Goal: Information Seeking & Learning: Learn about a topic

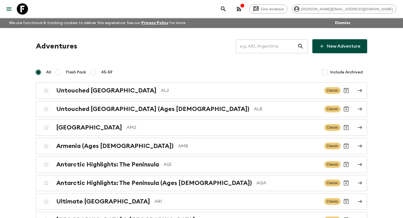
click at [282, 54] on input "text" at bounding box center [266, 46] width 61 height 16
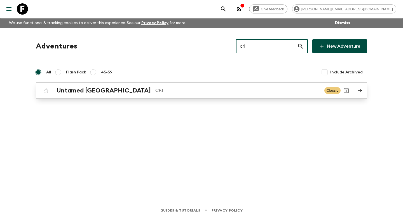
type input "cr1"
click at [106, 93] on h2 "Untamed [GEOGRAPHIC_DATA]" at bounding box center [103, 90] width 95 height 7
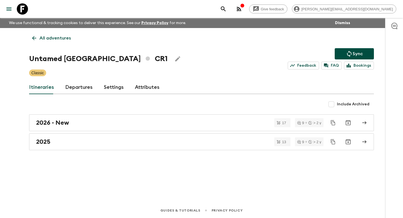
click at [41, 85] on link "Itineraries" at bounding box center [41, 87] width 25 height 13
click at [78, 88] on link "Departures" at bounding box center [78, 87] width 27 height 13
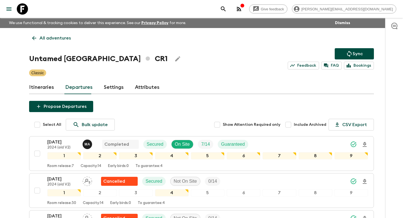
click at [34, 37] on icon at bounding box center [34, 38] width 6 height 6
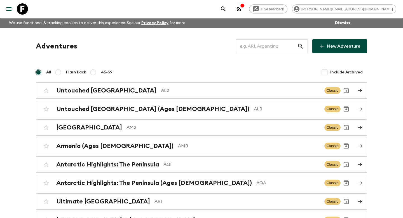
click at [257, 46] on input "text" at bounding box center [266, 46] width 61 height 16
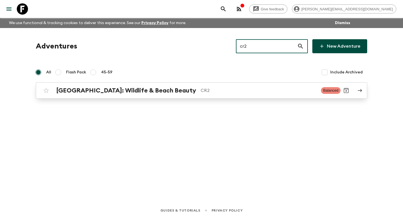
type input "cr2"
click at [117, 96] on link "Costa Rica: Wildlife & Beach Beauty CR2 Balanced" at bounding box center [201, 90] width 331 height 16
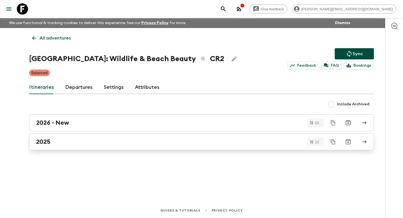
click at [46, 139] on h2 "2025" at bounding box center [43, 141] width 14 height 7
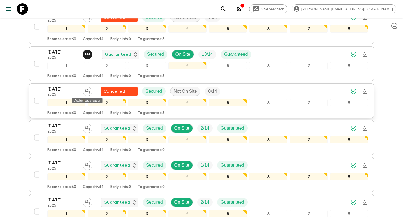
scroll to position [152, 0]
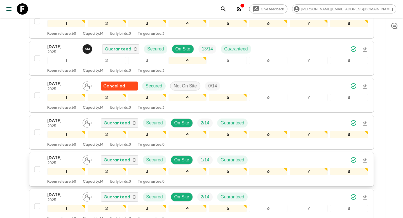
click at [43, 160] on div "28 Nov 2025 2025 Guaranteed Secured On Site 1 / 14 Guaranteed 1 2 3 4 5 6 7 8 R…" at bounding box center [200, 169] width 336 height 30
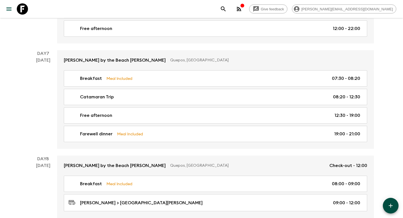
scroll to position [896, 0]
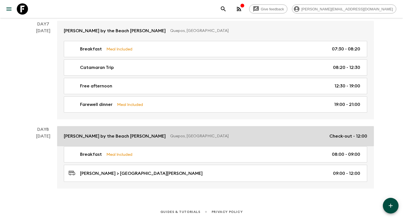
click at [83, 131] on link "Shana by the Beach Manuel Antonio Quepos, Costa Rica Check-out - 12:00" at bounding box center [215, 136] width 317 height 20
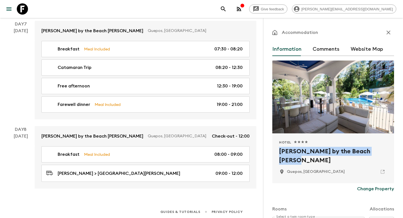
drag, startPoint x: 279, startPoint y: 152, endPoint x: 402, endPoint y: 152, distance: 123.1
click at [402, 152] on div "Accommodation Information Comments Website Map Hotel 1 Star 2 Stars 3 Stars 4 S…" at bounding box center [333, 127] width 140 height 218
copy h2 "Shana by the Beach Manuel Antonio"
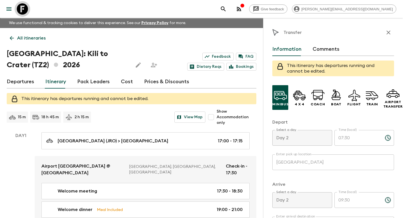
click at [24, 10] on icon at bounding box center [22, 8] width 11 height 11
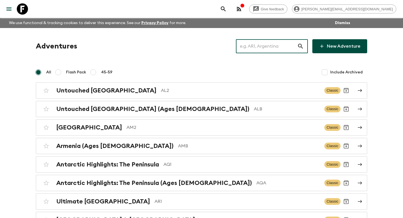
click at [269, 44] on input "text" at bounding box center [266, 46] width 61 height 16
type input "h"
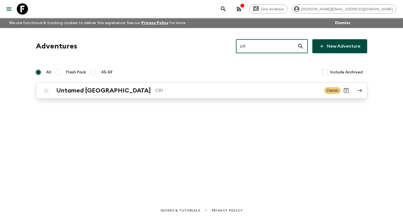
type input "cr1"
click at [75, 88] on h2 "Untamed [GEOGRAPHIC_DATA]" at bounding box center [103, 90] width 95 height 7
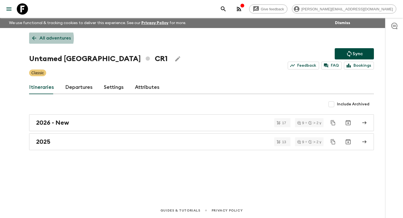
click at [49, 38] on p "All adventures" at bounding box center [54, 38] width 31 height 7
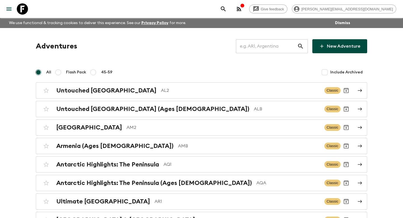
click at [258, 45] on input "text" at bounding box center [266, 46] width 61 height 16
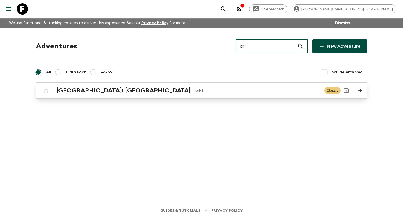
type input "gr1"
click at [84, 89] on h2 "[GEOGRAPHIC_DATA]: [GEOGRAPHIC_DATA]" at bounding box center [123, 90] width 135 height 7
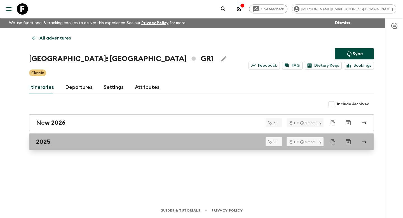
click at [48, 134] on link "2025" at bounding box center [201, 141] width 345 height 17
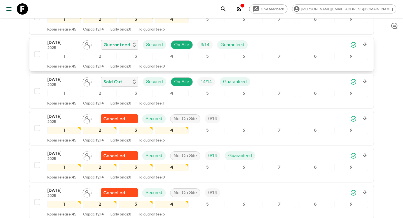
scroll to position [646, 0]
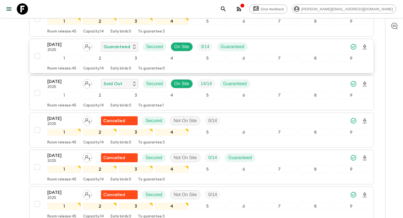
click at [48, 48] on p "2025" at bounding box center [62, 50] width 31 height 4
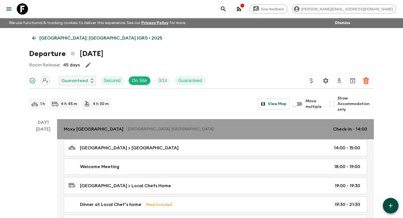
click at [78, 126] on p "Moxy [GEOGRAPHIC_DATA]" at bounding box center [94, 129] width 60 height 7
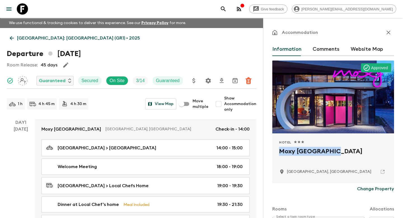
drag, startPoint x: 334, startPoint y: 154, endPoint x: 277, endPoint y: 154, distance: 56.2
click at [277, 154] on div "Hotel 1 Star 2 Stars 3 Stars 4 Stars 5 Stars Moxy [GEOGRAPHIC_DATA] [GEOGRAPHIC…" at bounding box center [333, 158] width 122 height 50
copy h2 "Moxy [GEOGRAPHIC_DATA]"
